Goal: Information Seeking & Learning: Learn about a topic

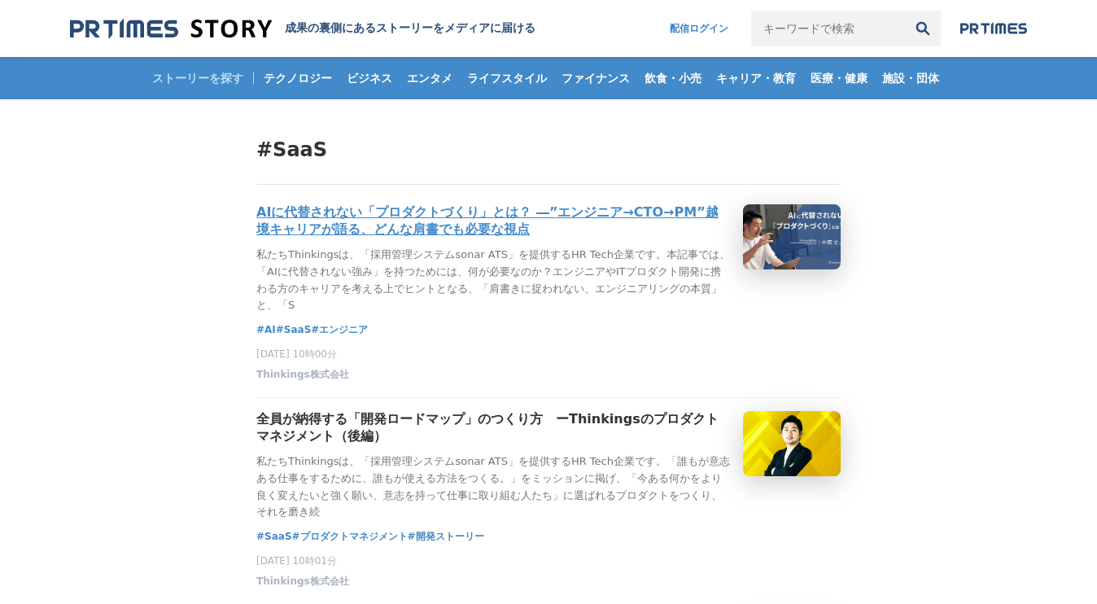
click at [392, 237] on h3 "AIに代替されない「プロダクトづくり」とは？ ―”エンジニア→CTO→PM”越境キャリアが語る、どんな肩書でも必要な視点" at bounding box center [493, 221] width 474 height 34
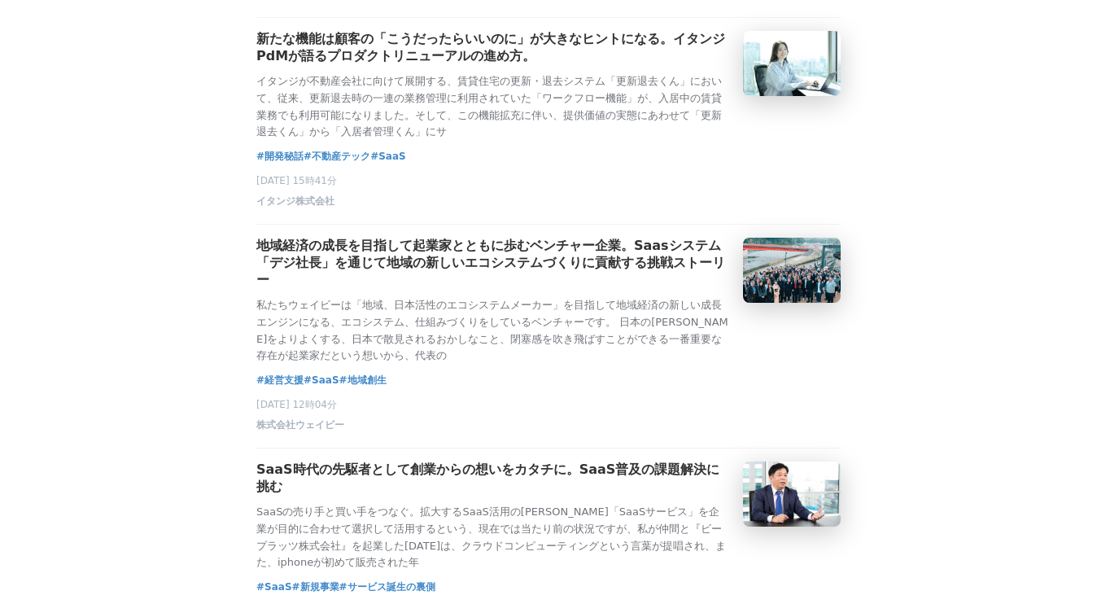
scroll to position [813, 0]
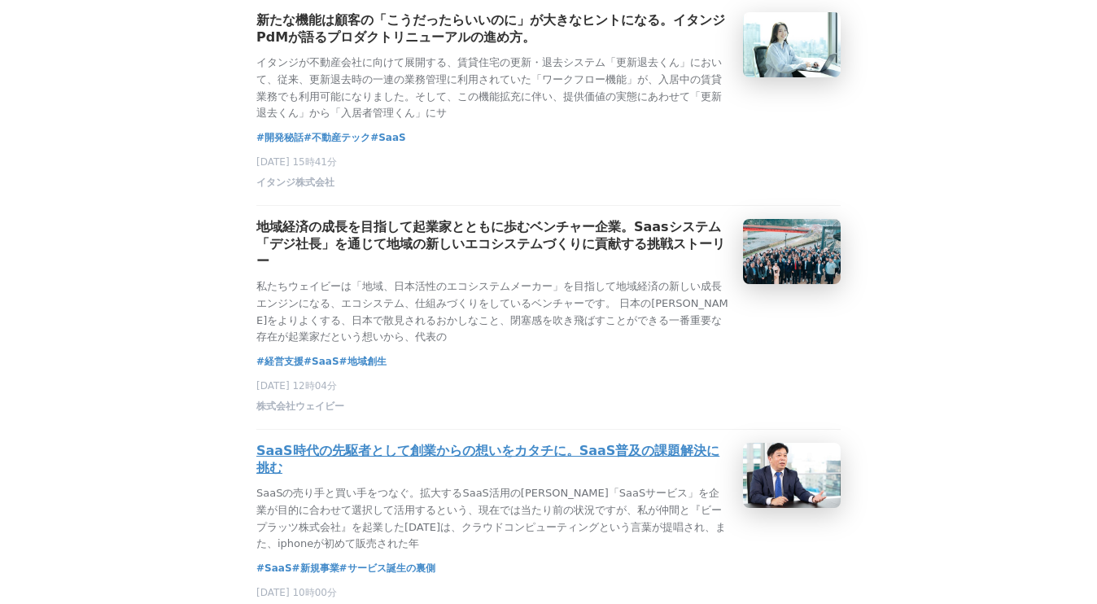
click at [466, 477] on h3 "SaaS時代の先駆者として創業からの想いをカタチに。SaaS普及の課題解決に挑む" at bounding box center [493, 460] width 474 height 34
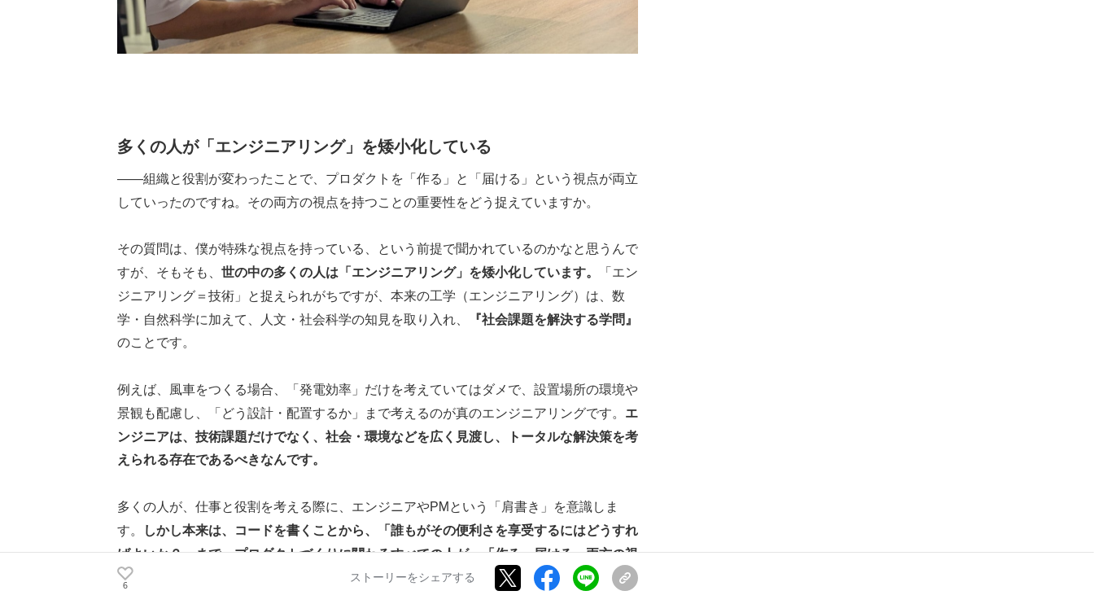
scroll to position [1978, 0]
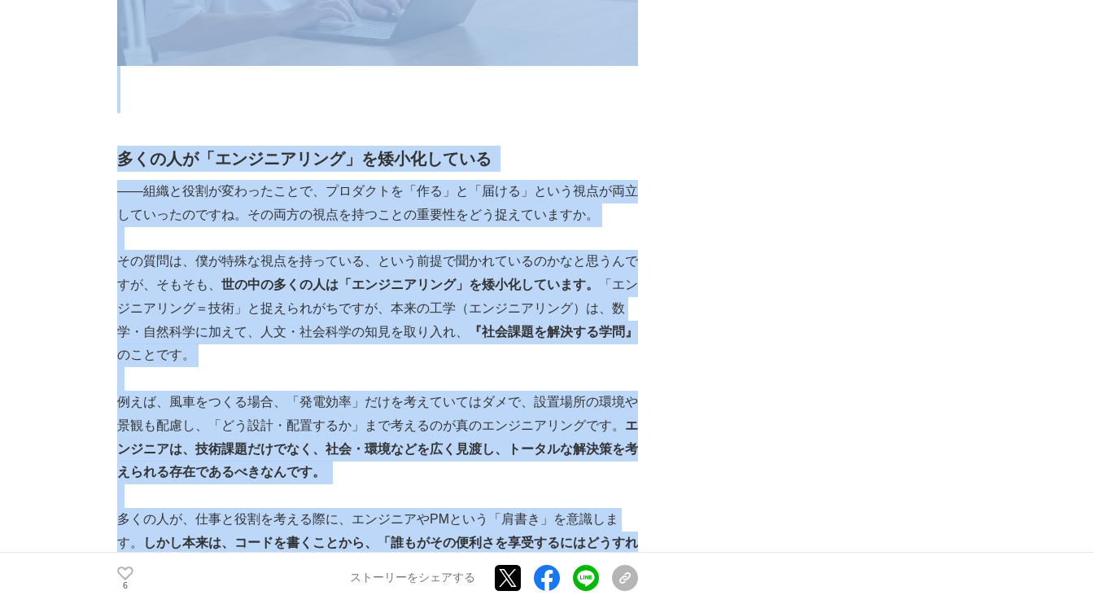
drag, startPoint x: 116, startPoint y: 134, endPoint x: 346, endPoint y: 528, distance: 455.3
click at [488, 391] on p "例えば、風車をつくる場合、「発電効率」だけを考えていてはダメで、設置場所の環境や景観も配慮し、「どう設計・配置するか」まで考えるのが真のエンジニアリングです。…" at bounding box center [377, 438] width 521 height 94
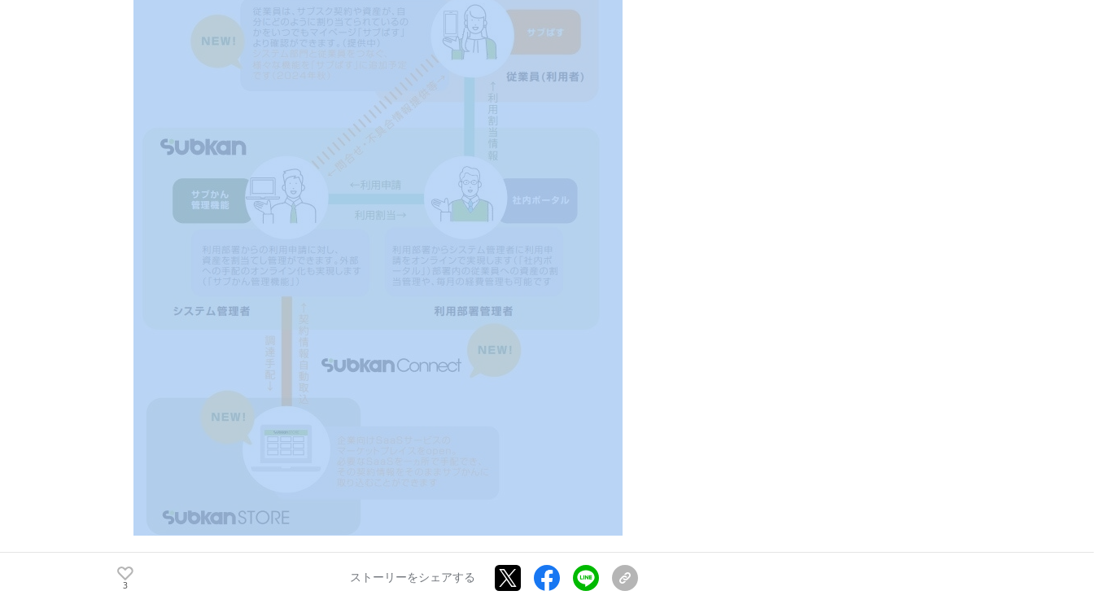
scroll to position [2777, 0]
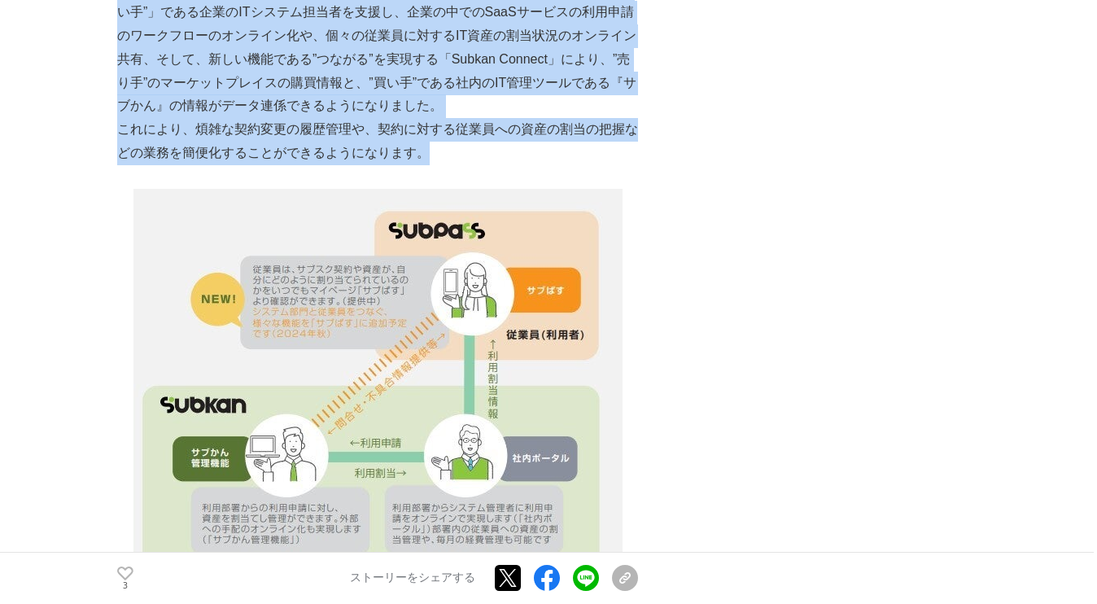
drag, startPoint x: 123, startPoint y: 130, endPoint x: 482, endPoint y: 122, distance: 359.1
copy div "変革と進化が求められるIT分野の事業モデル なぜ、SaaSサービスが普及してもいない2006年にそのようなプラットフォームを志向して起業したのか、を問われると…"
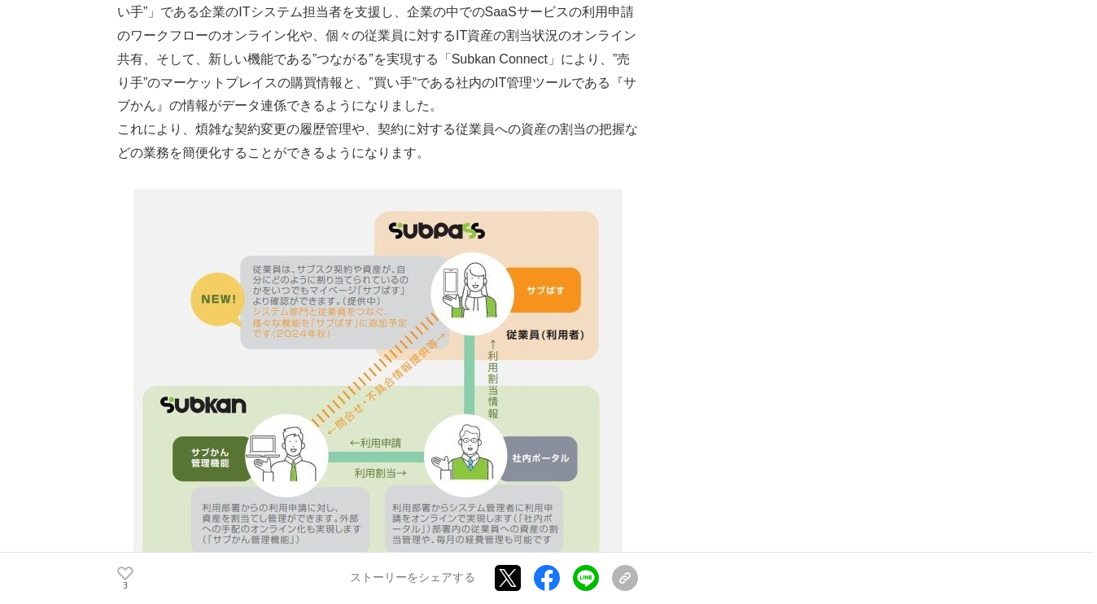
click at [707, 191] on div "SaaS時代の先駆者として創業からの想いをカタチに。SaaS普及の課題解決に挑む SaaS #SaaS #新規事業 #サービス誕生の裏側" at bounding box center [548, 86] width 863 height 5528
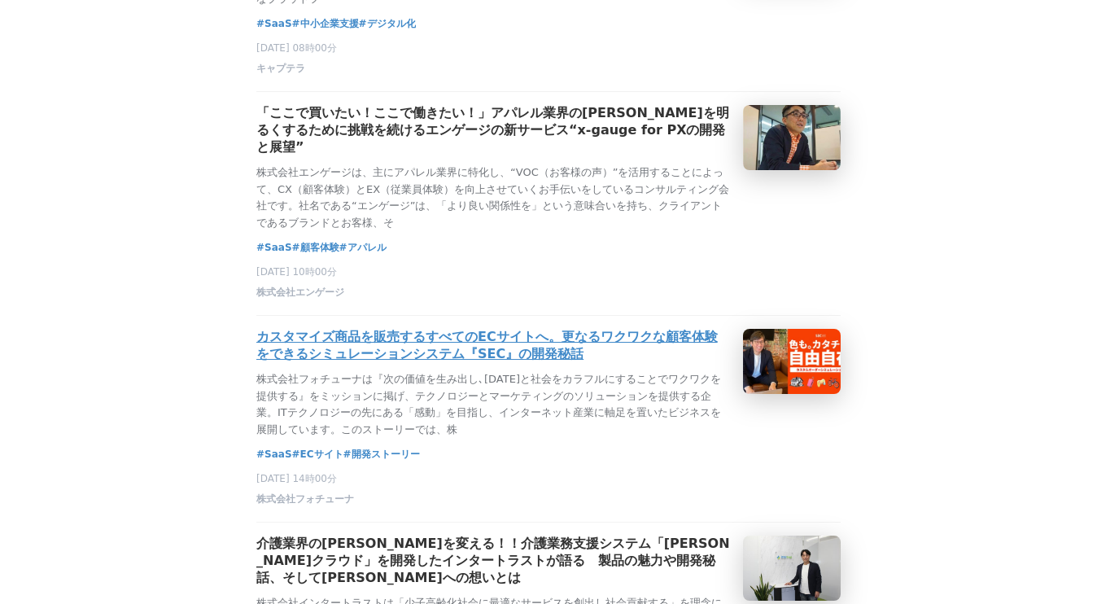
scroll to position [1553, 0]
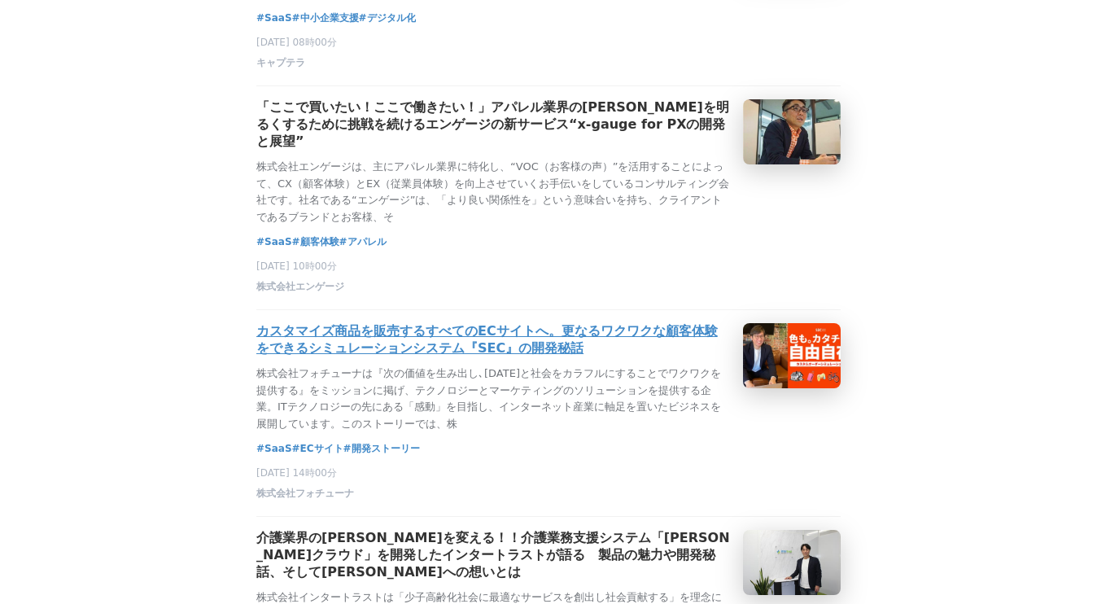
click at [450, 357] on h3 "カスタマイズ商品を販売するすべてのECサイトへ。更なるワクワクな顧客体験をできるシミュレーションシステム『SEC』の開発秘話" at bounding box center [493, 340] width 474 height 34
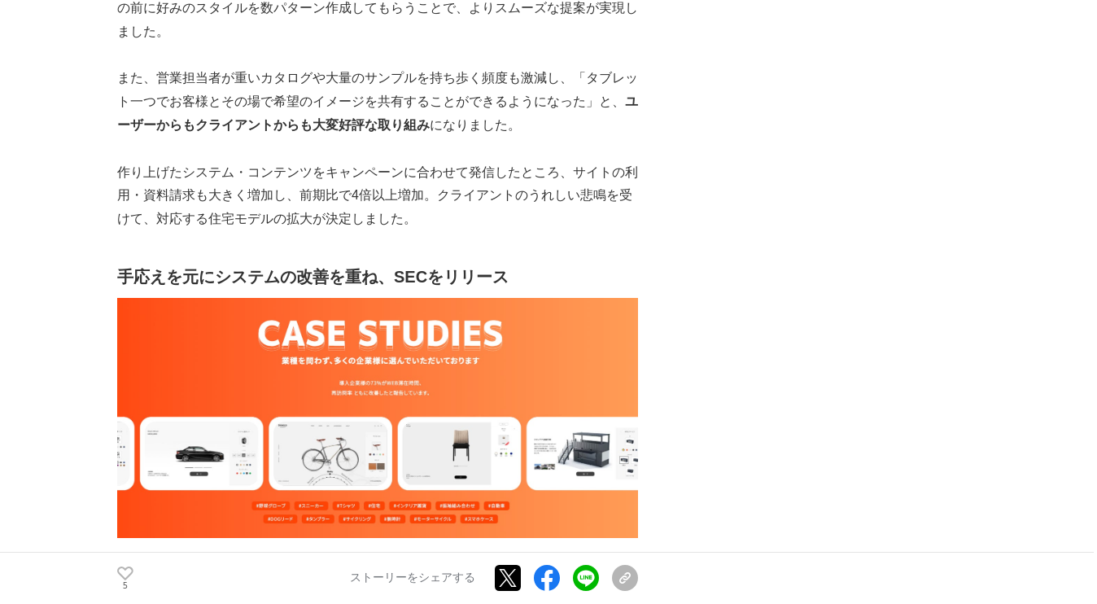
scroll to position [4230, 0]
